Goal: Information Seeking & Learning: Learn about a topic

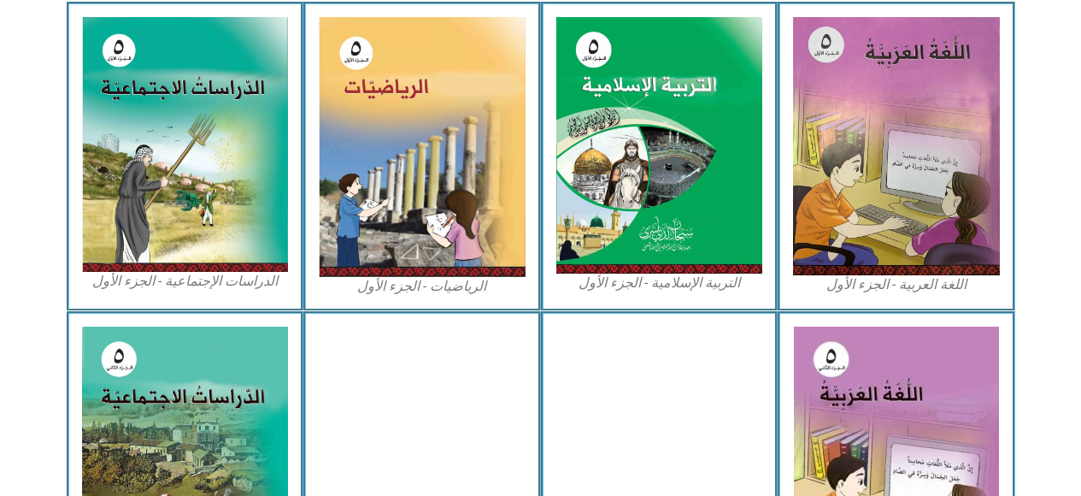
scroll to position [532, 0]
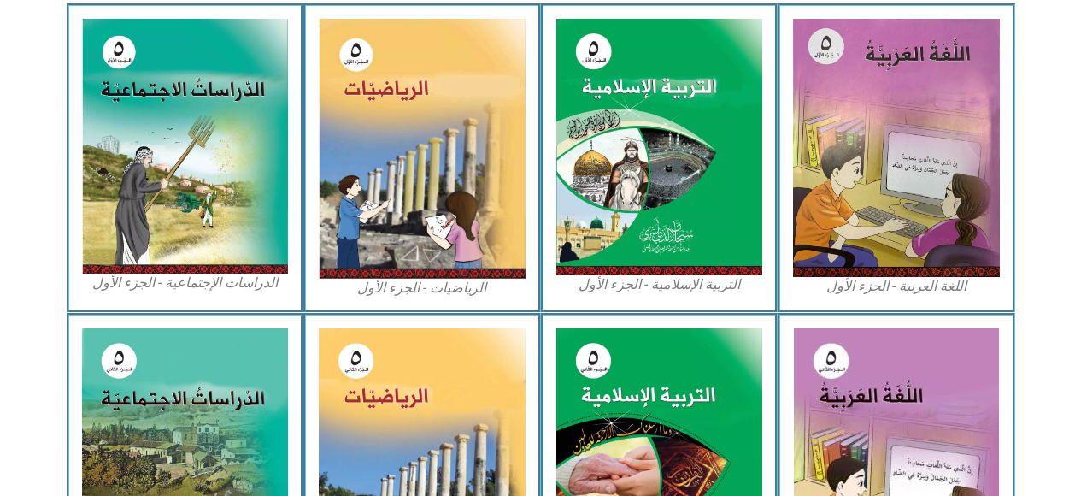
click at [403, 235] on img at bounding box center [422, 149] width 207 height 260
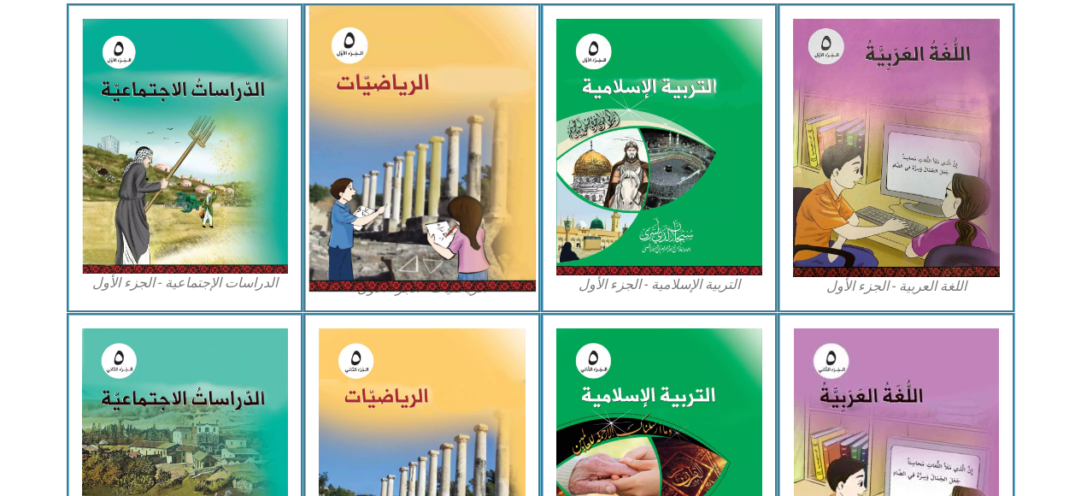
click at [457, 185] on img at bounding box center [421, 148] width 227 height 285
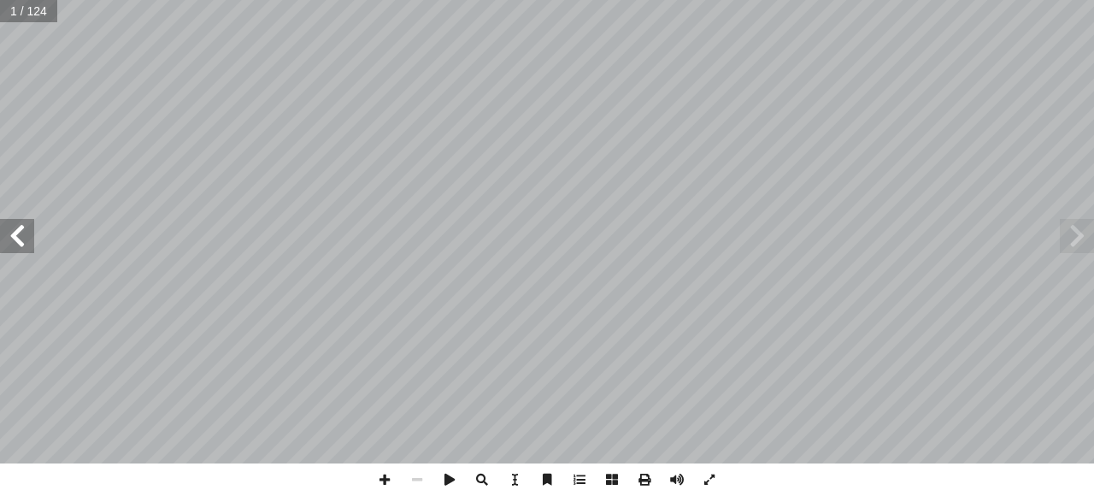
click at [16, 226] on span at bounding box center [17, 236] width 34 height 34
click at [21, 235] on span at bounding box center [17, 236] width 34 height 34
click at [18, 235] on span at bounding box center [17, 236] width 34 height 34
click at [18, 238] on span at bounding box center [17, 236] width 34 height 34
click at [9, 238] on span at bounding box center [17, 236] width 34 height 34
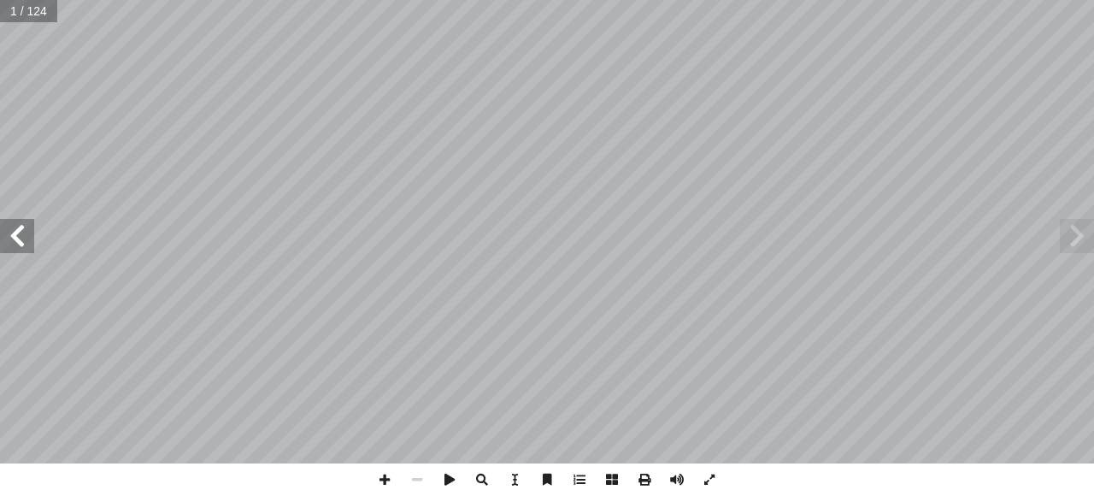
click at [14, 235] on span at bounding box center [17, 236] width 34 height 34
click at [20, 237] on span at bounding box center [17, 236] width 34 height 34
click at [23, 232] on span at bounding box center [17, 236] width 34 height 34
click at [28, 232] on span at bounding box center [17, 236] width 34 height 34
click at [21, 237] on span at bounding box center [17, 236] width 34 height 34
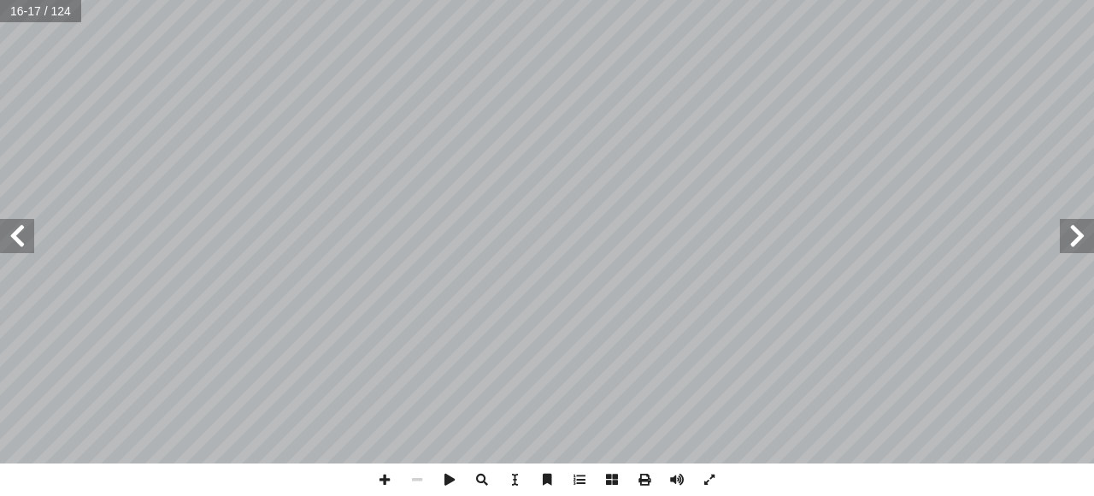
click at [16, 237] on span at bounding box center [17, 236] width 34 height 34
click at [21, 235] on span at bounding box center [17, 236] width 34 height 34
click at [1064, 241] on span at bounding box center [1077, 236] width 34 height 34
click at [16, 235] on span at bounding box center [17, 236] width 34 height 34
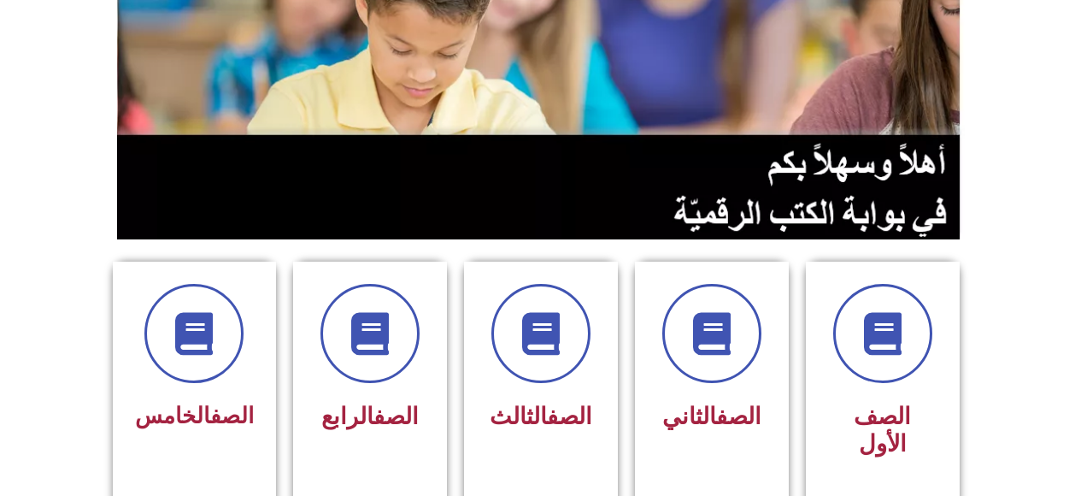
scroll to position [235, 0]
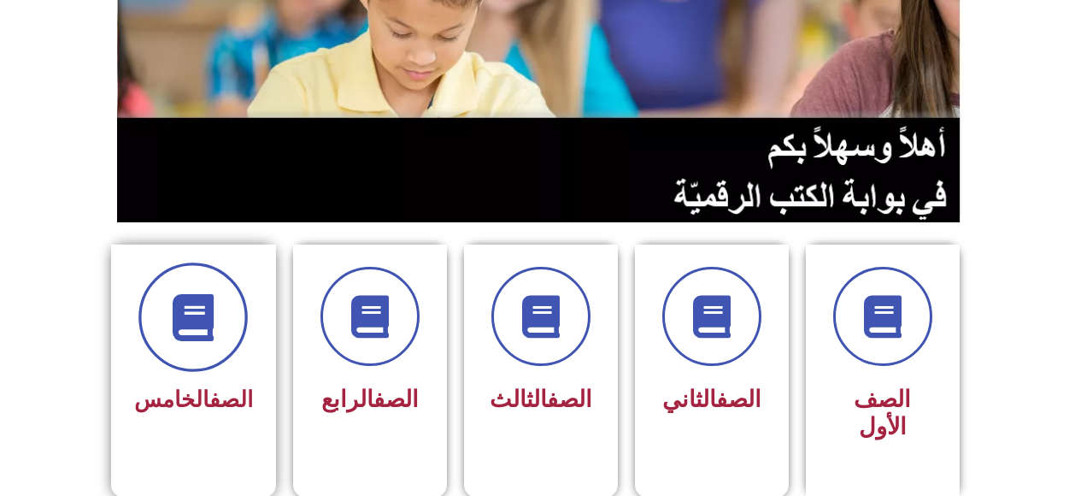
click at [194, 355] on span at bounding box center [192, 316] width 109 height 109
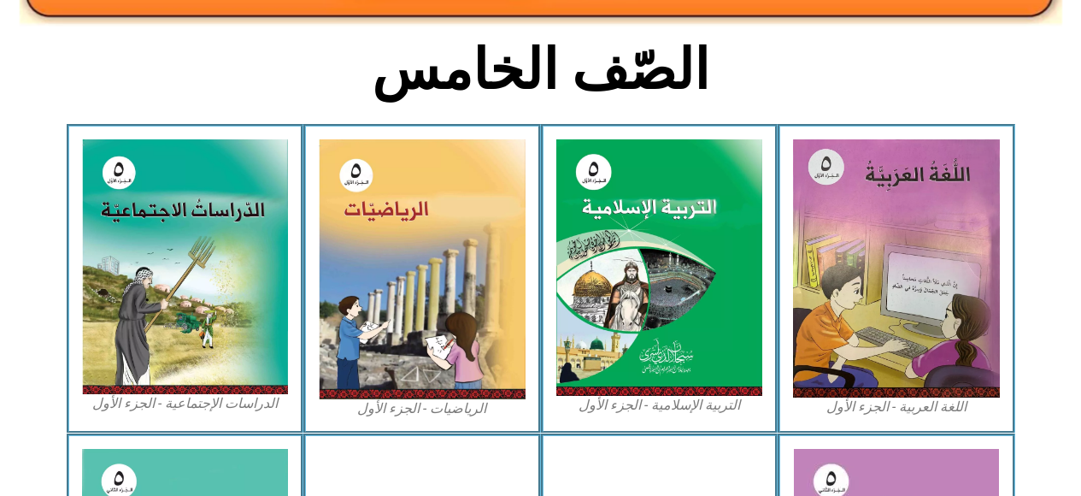
scroll to position [419, 0]
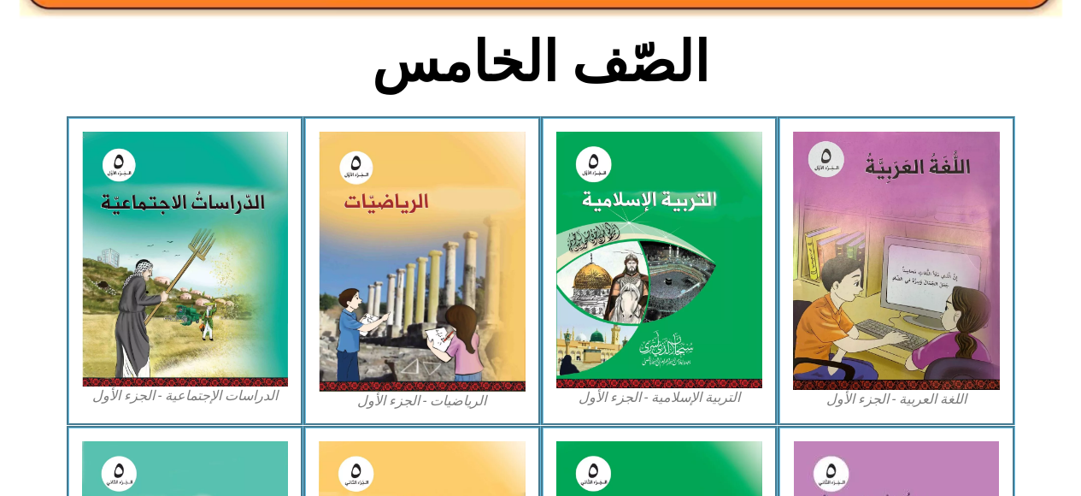
click at [890, 260] on img at bounding box center [896, 261] width 207 height 258
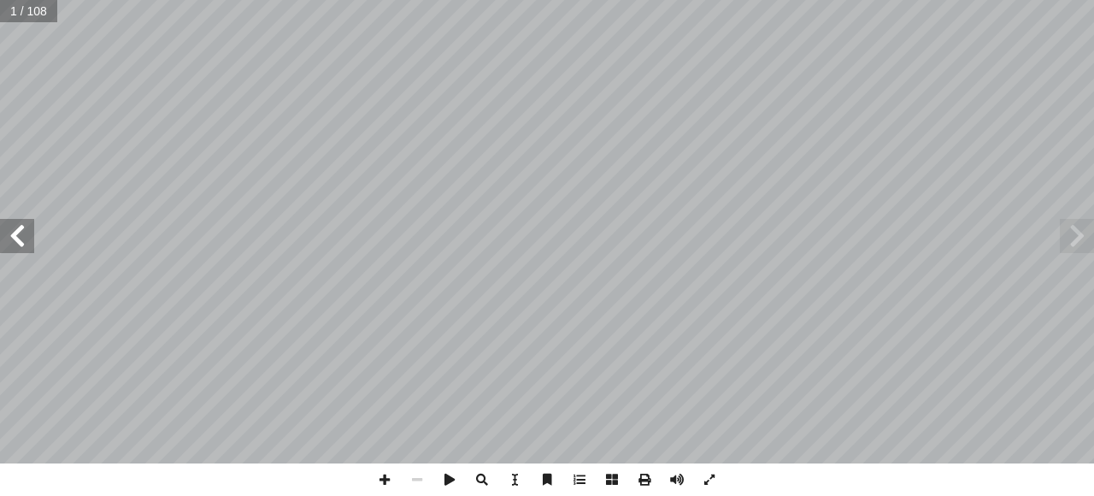
click at [12, 239] on span at bounding box center [17, 236] width 34 height 34
click at [16, 244] on span at bounding box center [17, 236] width 34 height 34
click at [15, 235] on span at bounding box center [17, 236] width 34 height 34
click at [18, 239] on span at bounding box center [17, 236] width 34 height 34
click at [14, 235] on span at bounding box center [17, 236] width 34 height 34
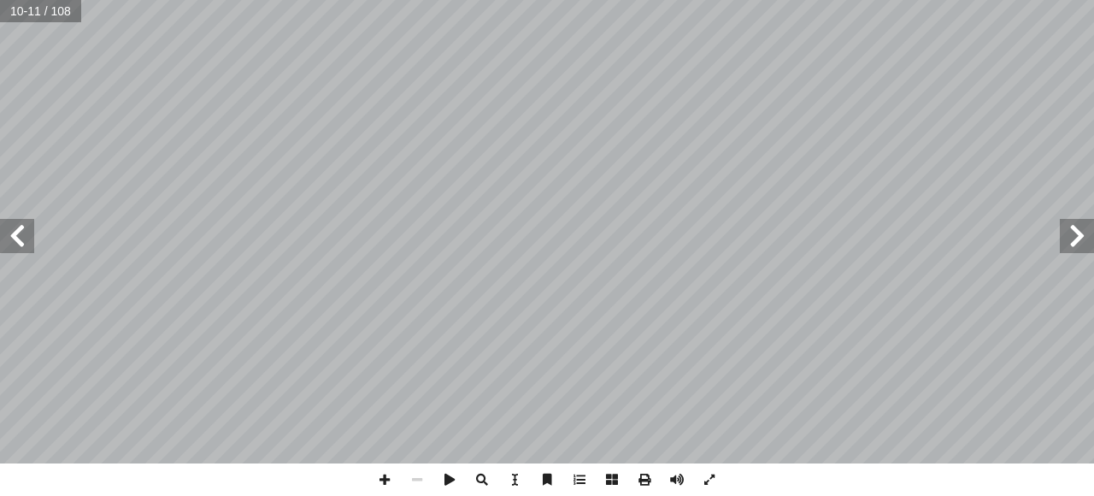
click at [12, 235] on span at bounding box center [17, 236] width 34 height 34
click at [14, 239] on span at bounding box center [17, 236] width 34 height 34
